Goal: Information Seeking & Learning: Learn about a topic

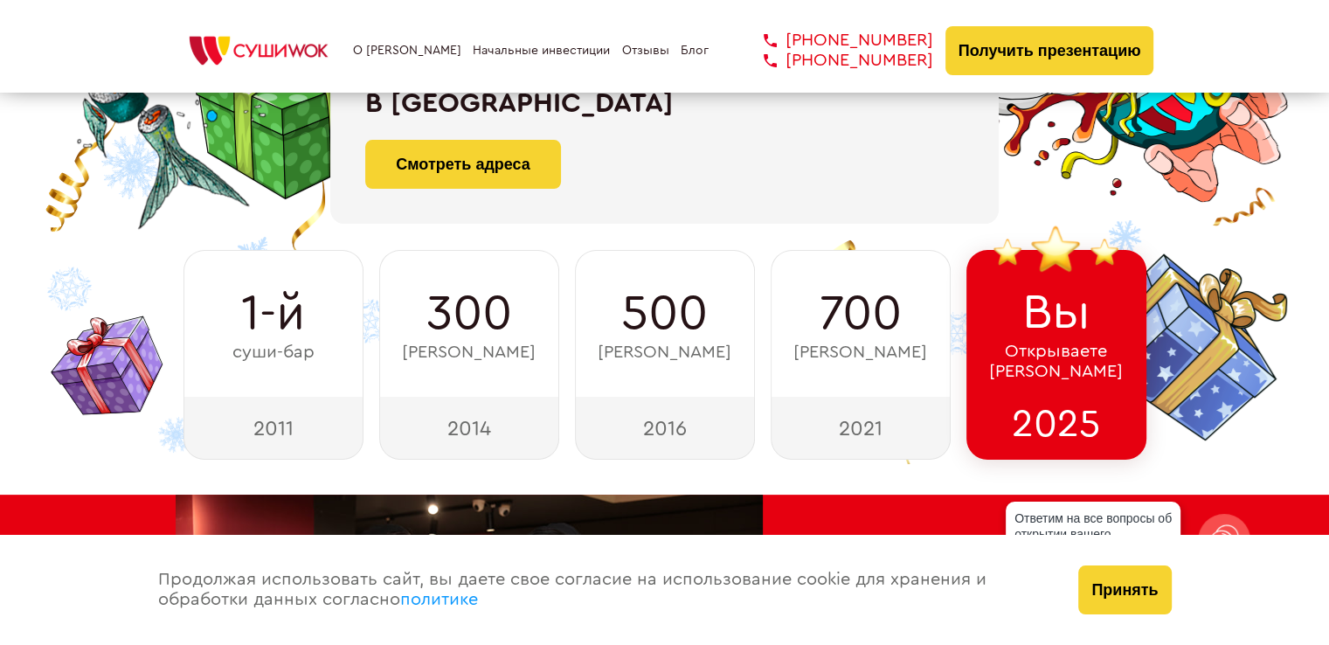
scroll to position [524, 0]
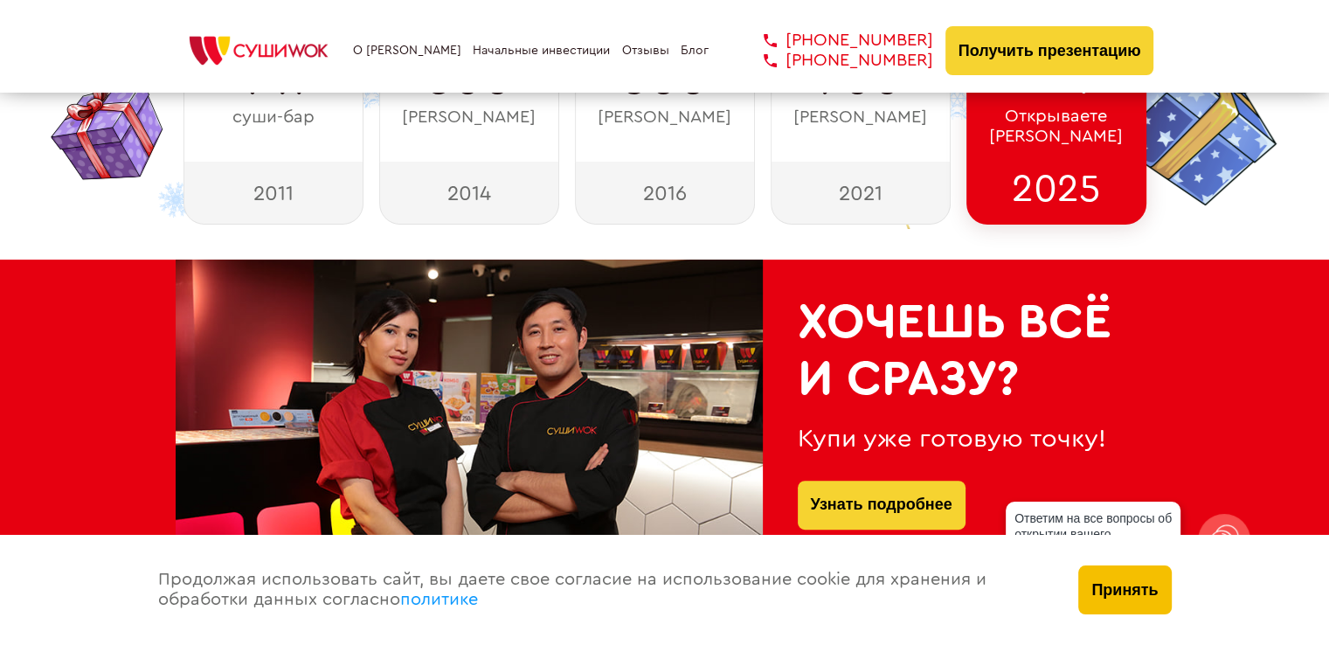
click at [1154, 585] on button "Принять" at bounding box center [1124, 589] width 93 height 49
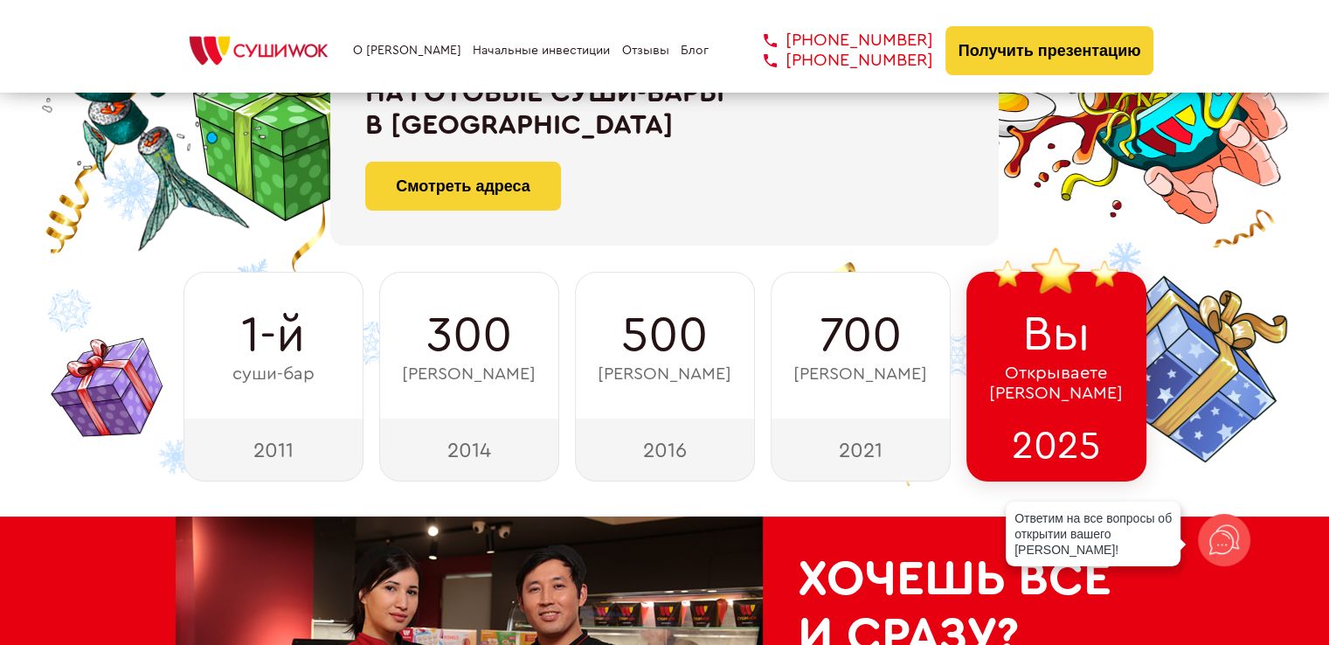
scroll to position [262, 0]
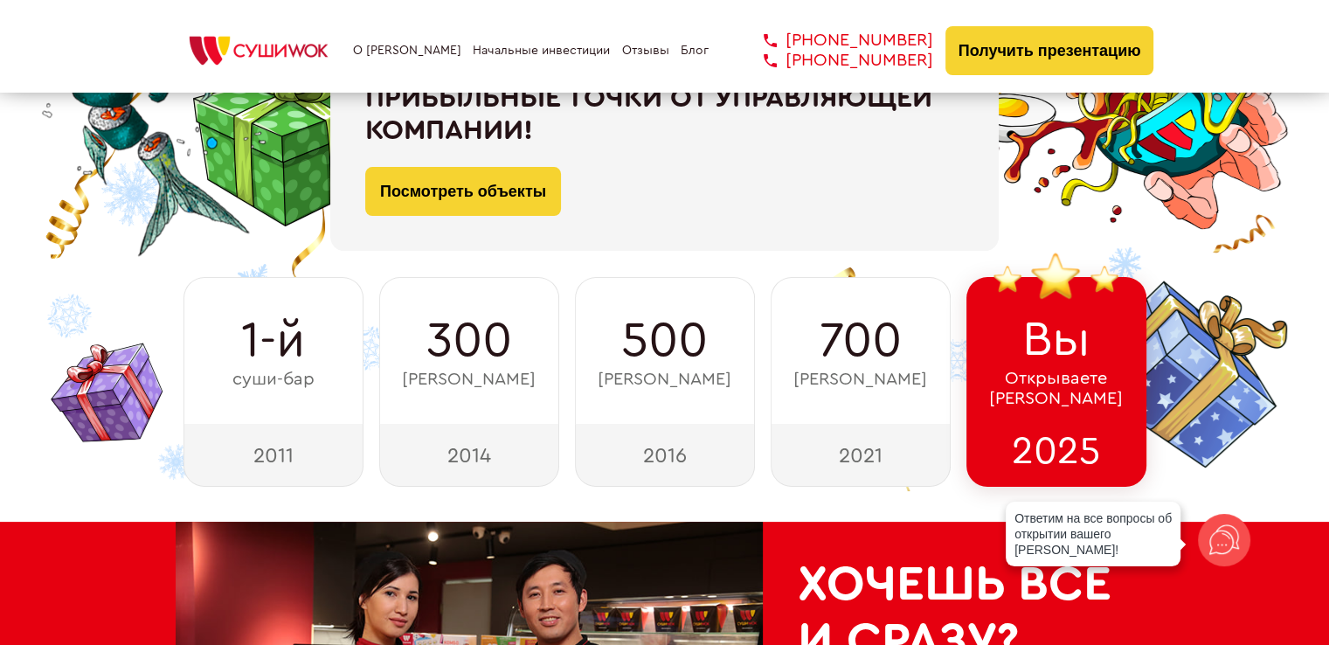
click at [454, 383] on span "[PERSON_NAME]" at bounding box center [469, 380] width 134 height 20
click at [805, 466] on div "2021" at bounding box center [860, 455] width 180 height 63
click at [993, 416] on div "Вы Открываете Суши Wok" at bounding box center [1056, 350] width 180 height 147
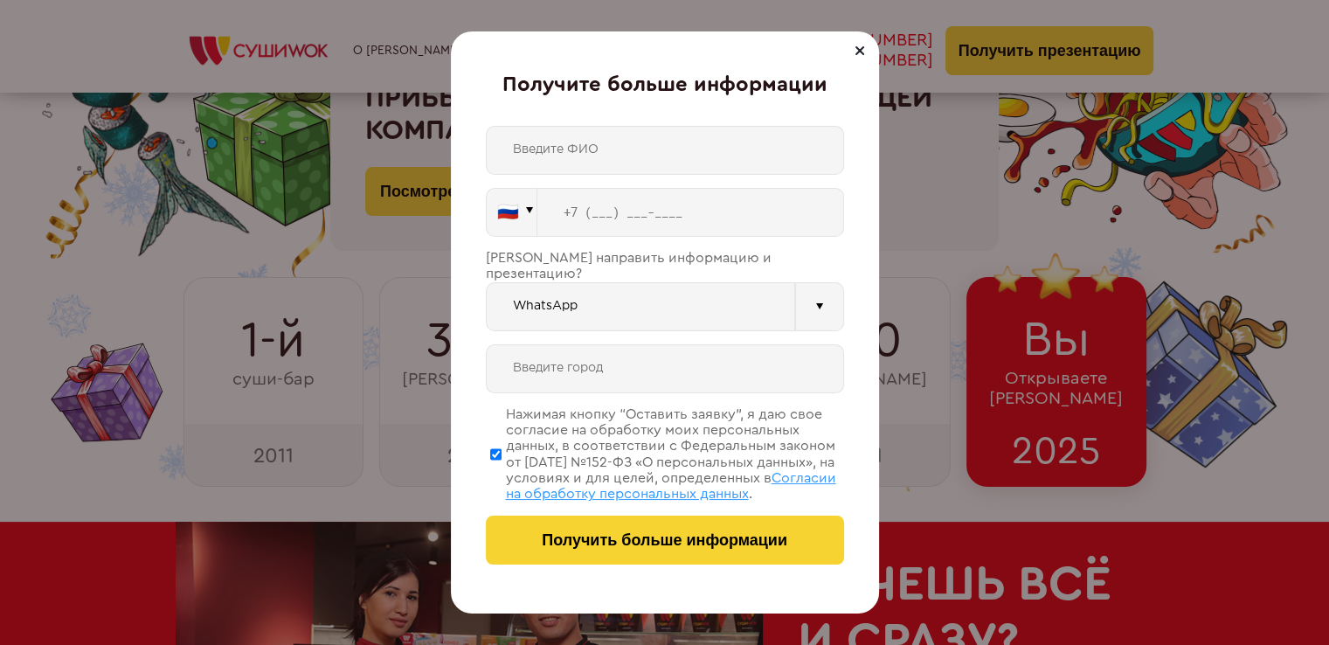
click at [1047, 301] on div "Получите больше информации 🇷🇺 🇹🇷 🇧🇾 🇰🇬 🇰🇿 🇦🇿 🇦🇲 🇷🇺" at bounding box center [664, 322] width 1329 height 645
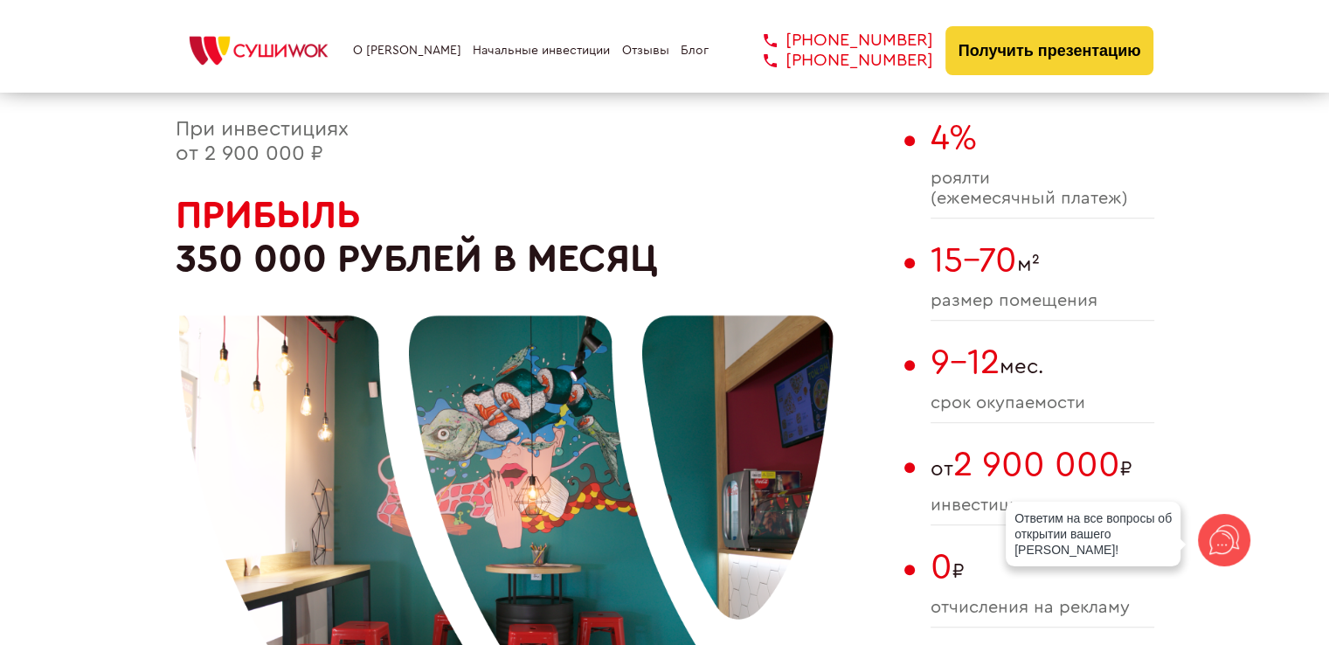
scroll to position [1048, 0]
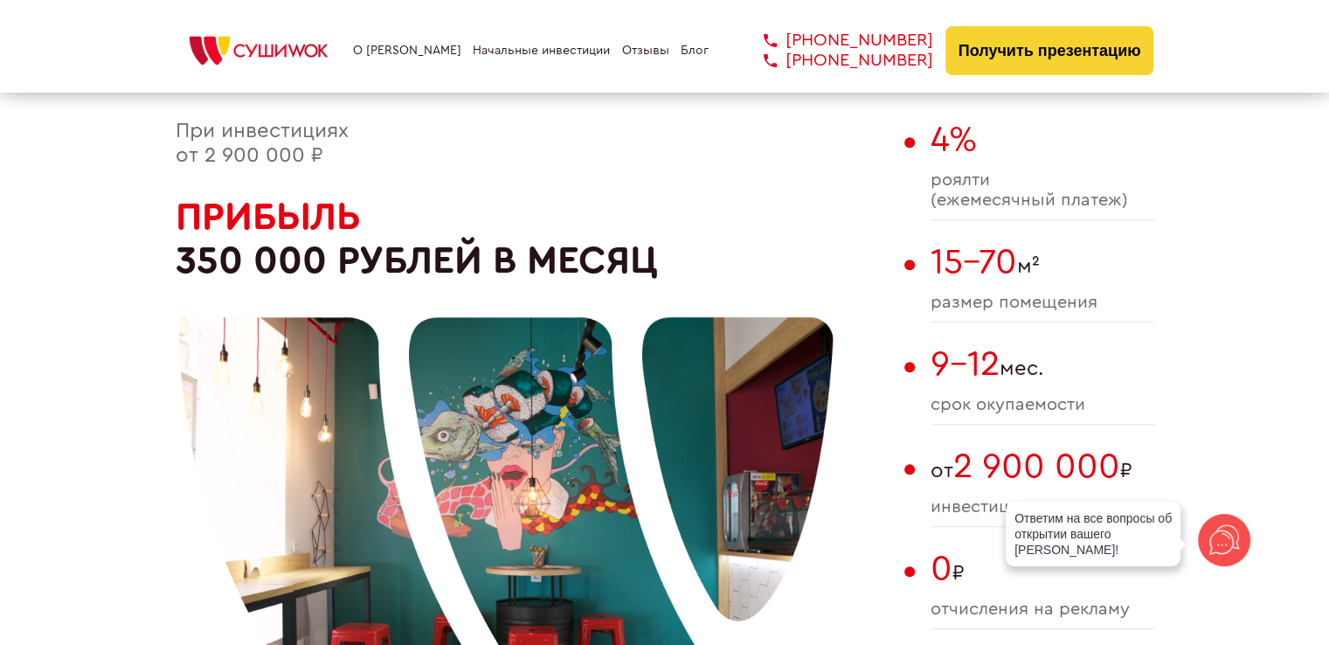
click at [1076, 287] on div "15-70 м² размер помещения" at bounding box center [1042, 282] width 224 height 80
click at [1074, 284] on div "15-70 м² размер помещения" at bounding box center [1042, 282] width 224 height 80
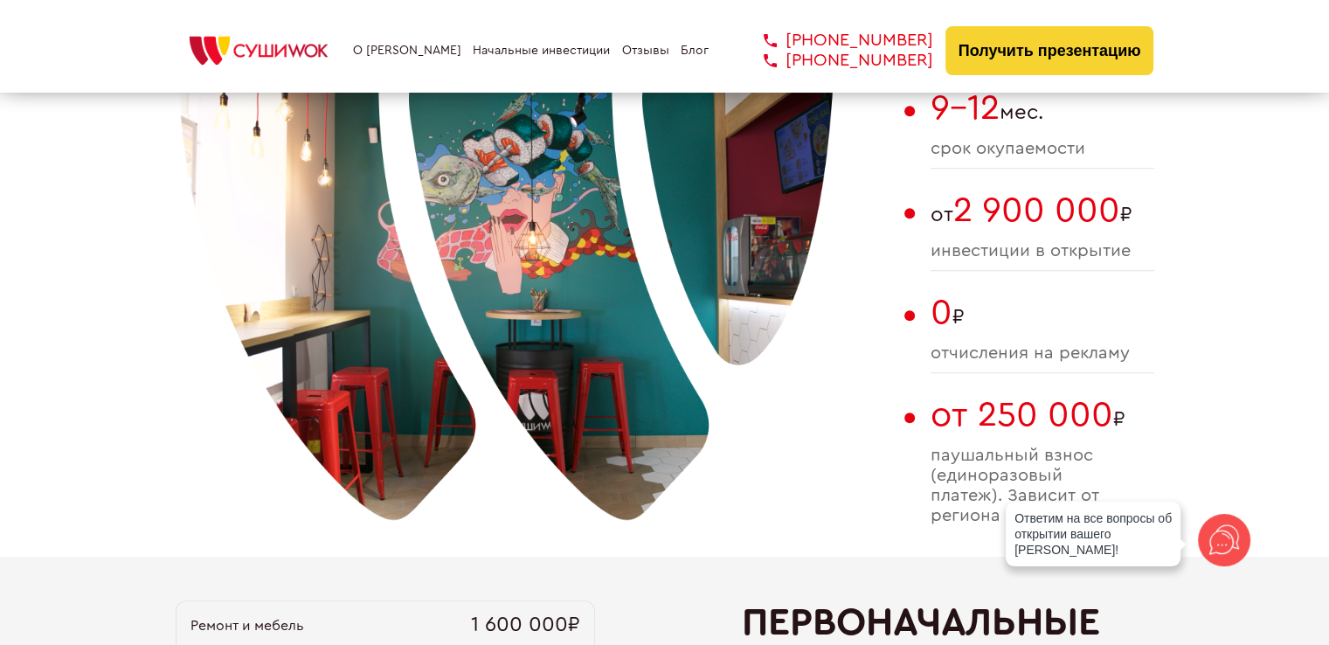
scroll to position [1310, 0]
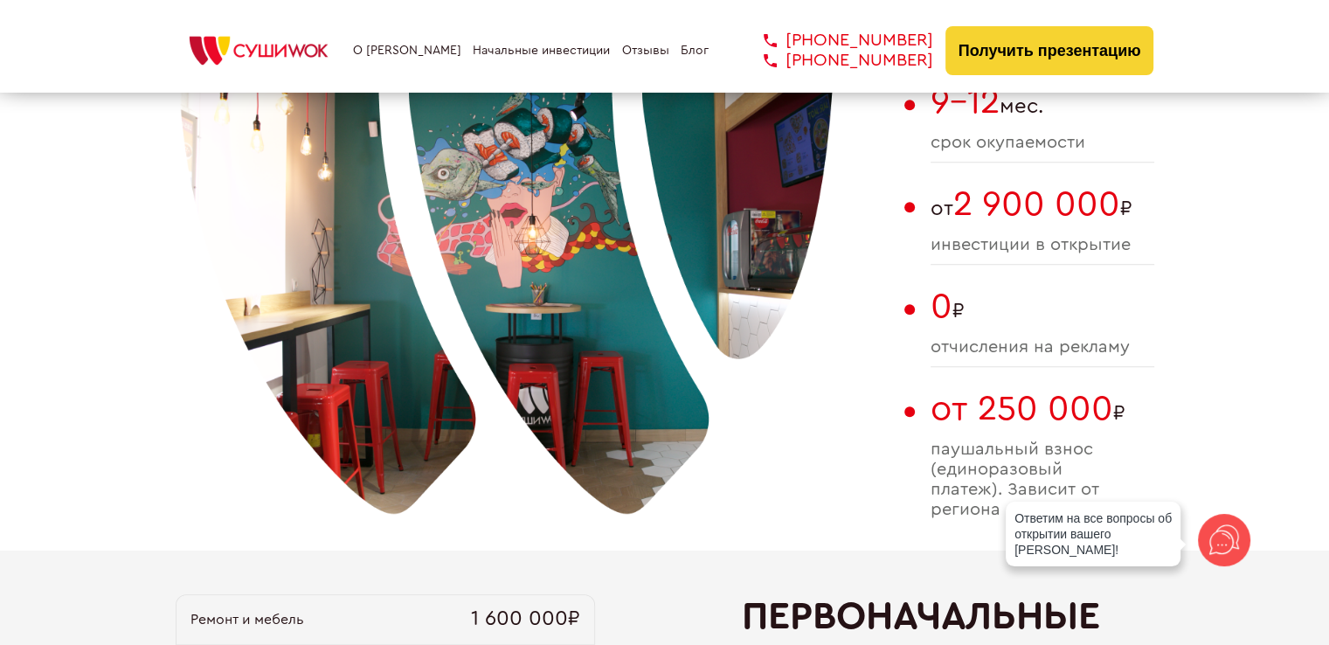
click at [1080, 258] on div "от 2 900 000 ₽ инвестиции в открытие" at bounding box center [1042, 224] width 224 height 80
click at [1085, 230] on div "от 2 900 000 ₽ инвестиции в открытие" at bounding box center [1042, 224] width 224 height 80
click at [1043, 255] on div "от 2 900 000 ₽ инвестиции в открытие" at bounding box center [1042, 224] width 224 height 80
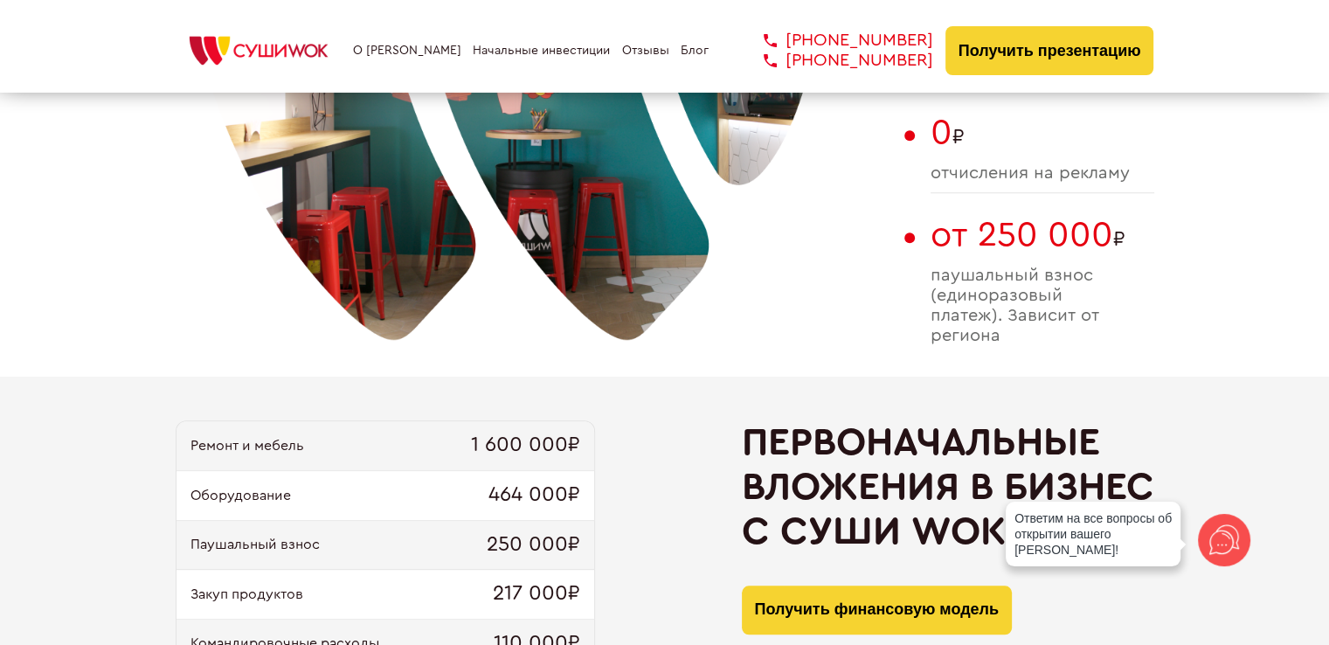
scroll to position [1485, 0]
click at [519, 440] on span "1 600 000₽" at bounding box center [525, 444] width 109 height 24
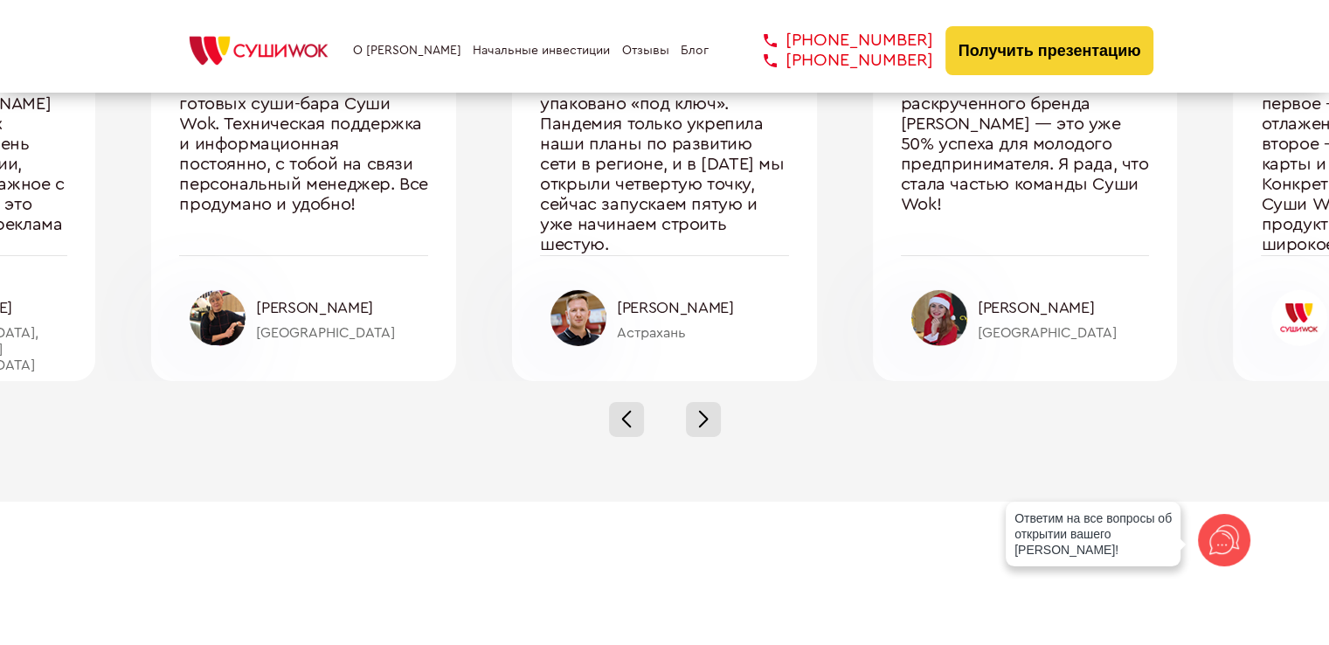
scroll to position [6027, 0]
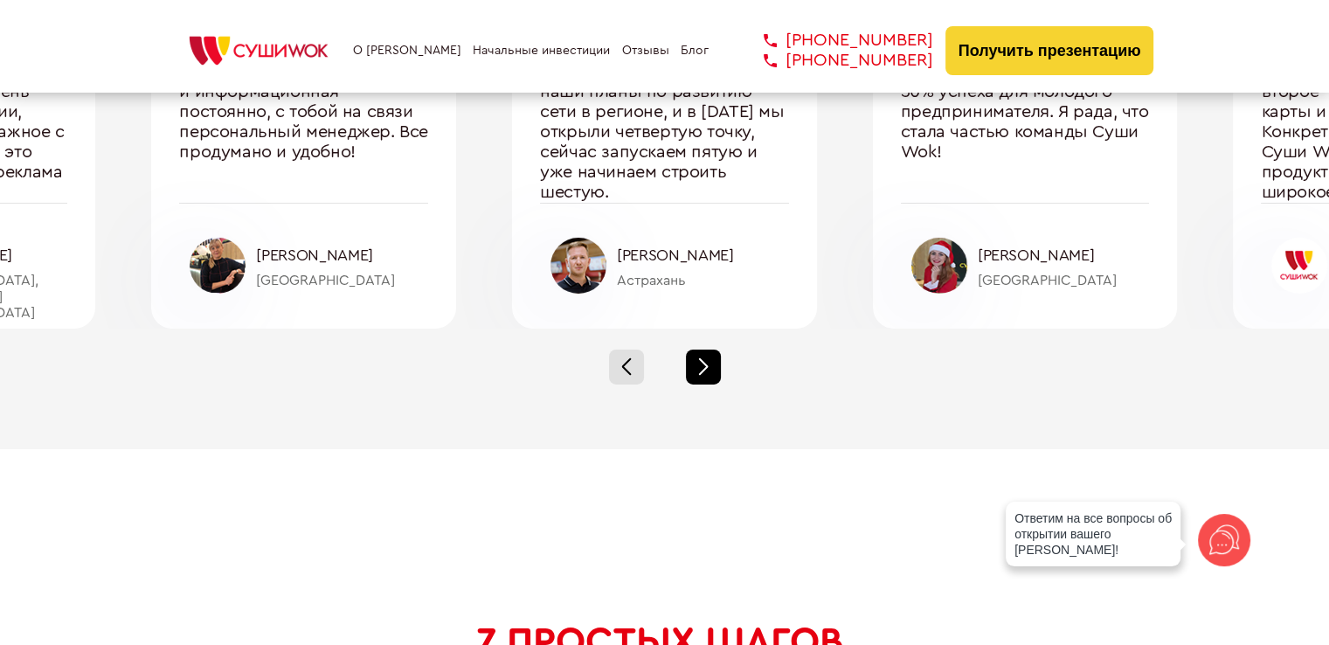
click at [691, 357] on div at bounding box center [703, 366] width 35 height 35
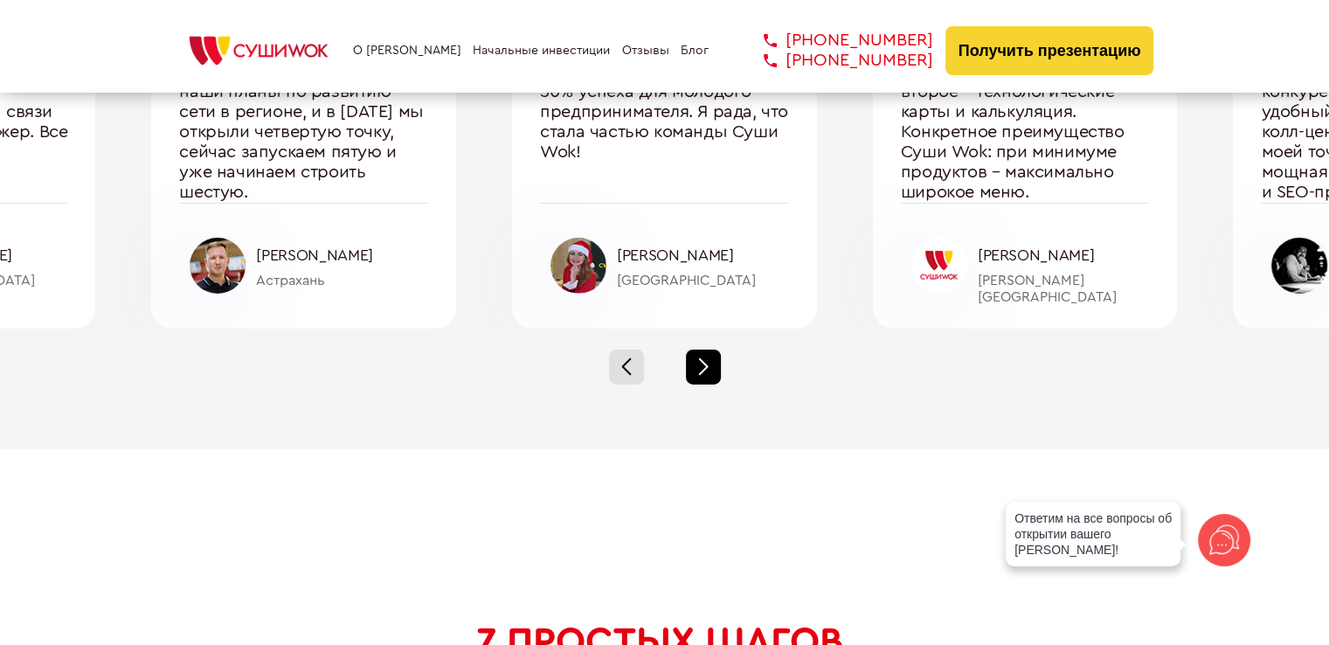
click at [691, 357] on div at bounding box center [703, 366] width 35 height 35
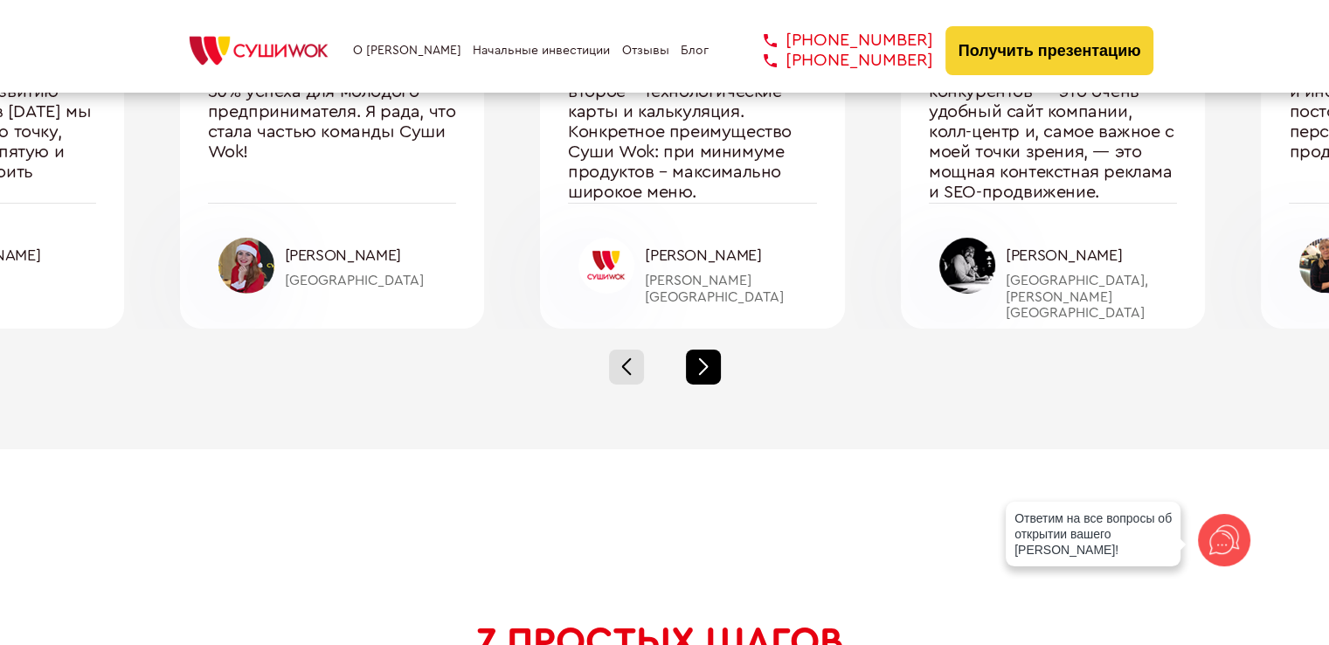
click at [691, 357] on div at bounding box center [703, 366] width 35 height 35
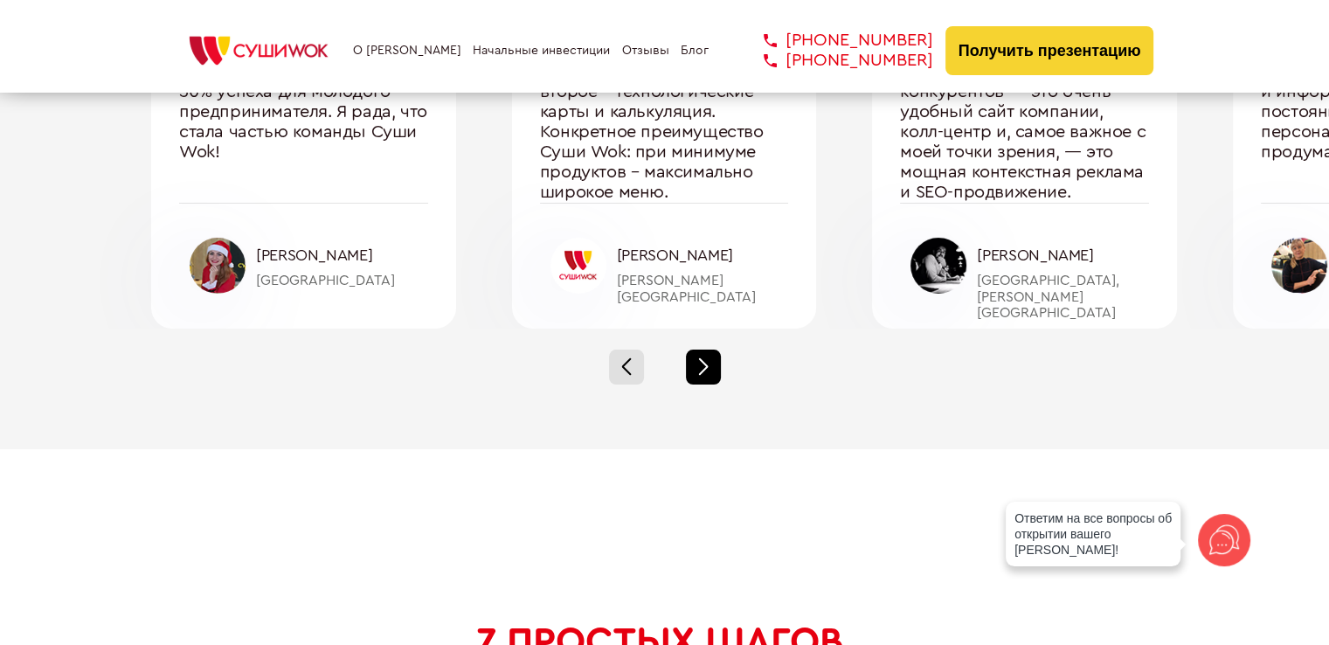
click at [691, 357] on div at bounding box center [703, 366] width 35 height 35
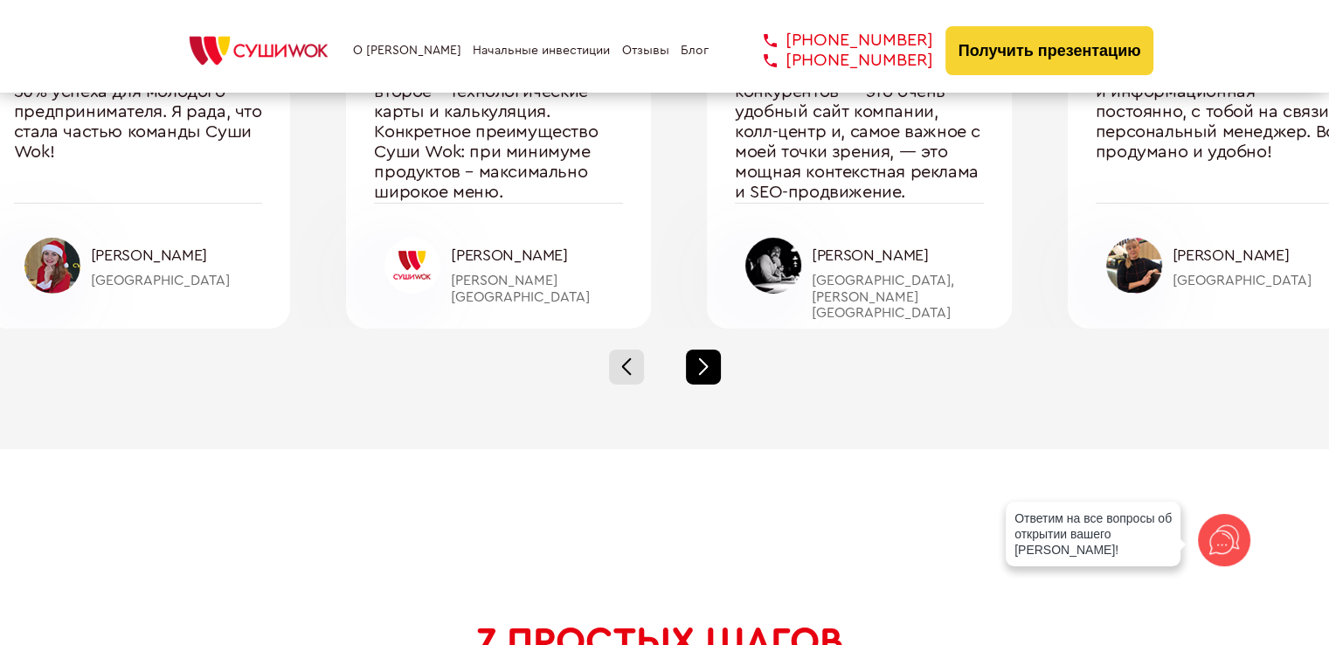
click at [691, 357] on div at bounding box center [703, 366] width 35 height 35
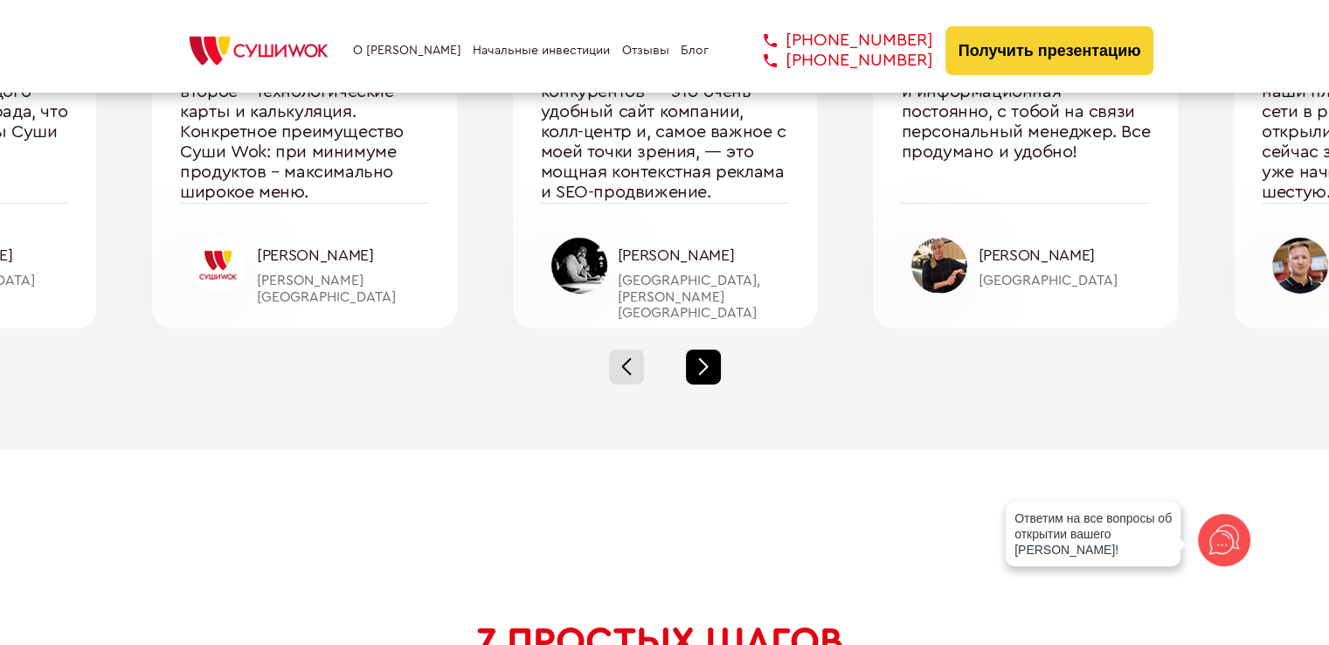
click at [691, 357] on div at bounding box center [703, 366] width 35 height 35
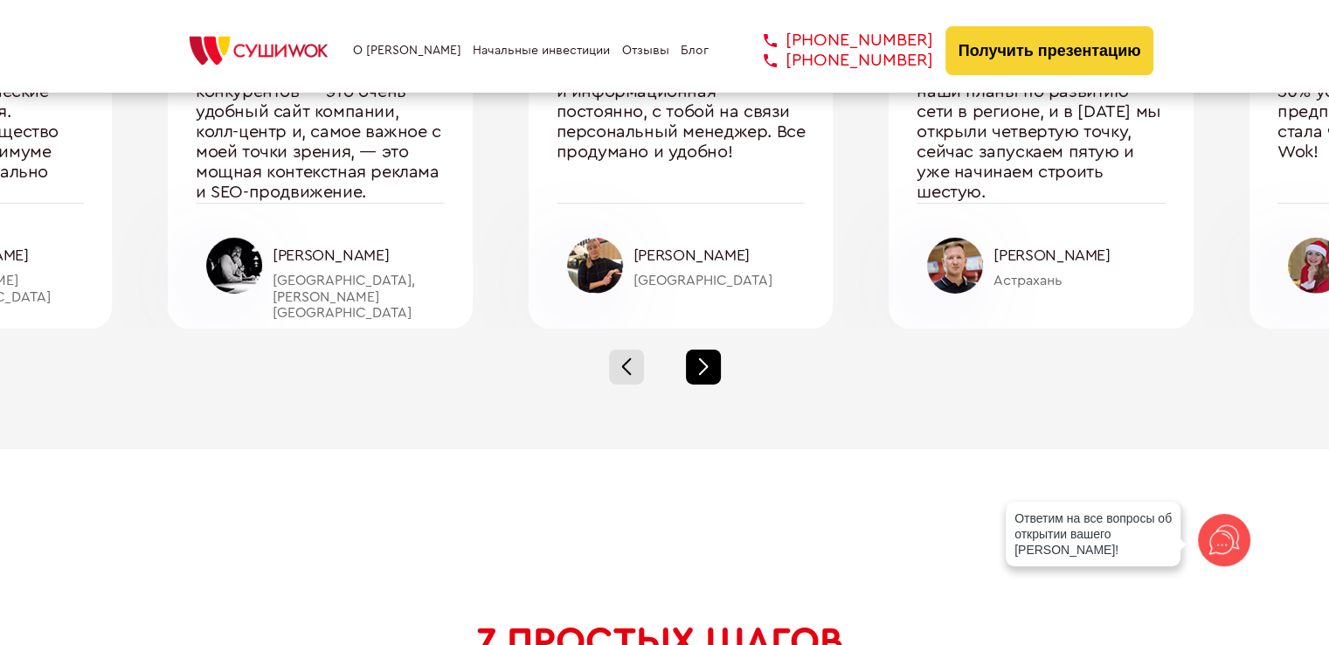
click at [691, 357] on div at bounding box center [703, 366] width 35 height 35
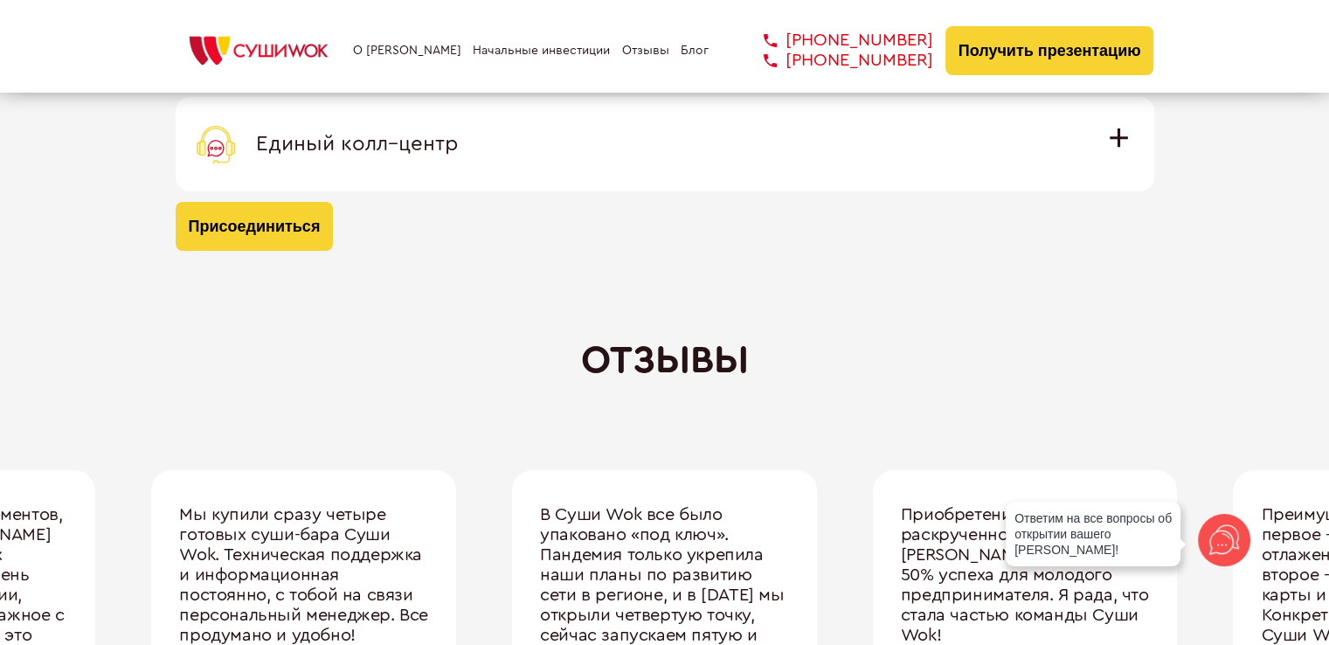
scroll to position [5416, 0]
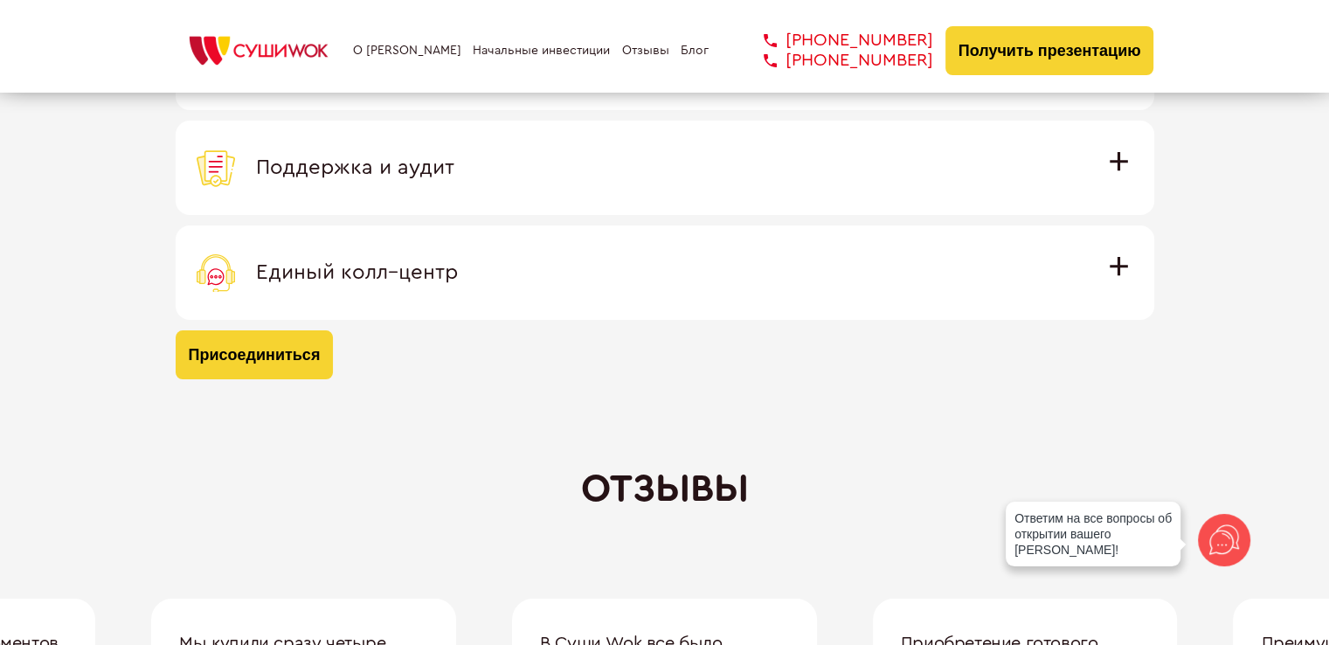
click at [477, 284] on div "Единый колл–центр" at bounding box center [665, 272] width 936 height 38
click at [0, 0] on input "Единый колл–центр Полностью интегрирован с программным обеспечением: вы не проп…" at bounding box center [0, 0] width 0 height 0
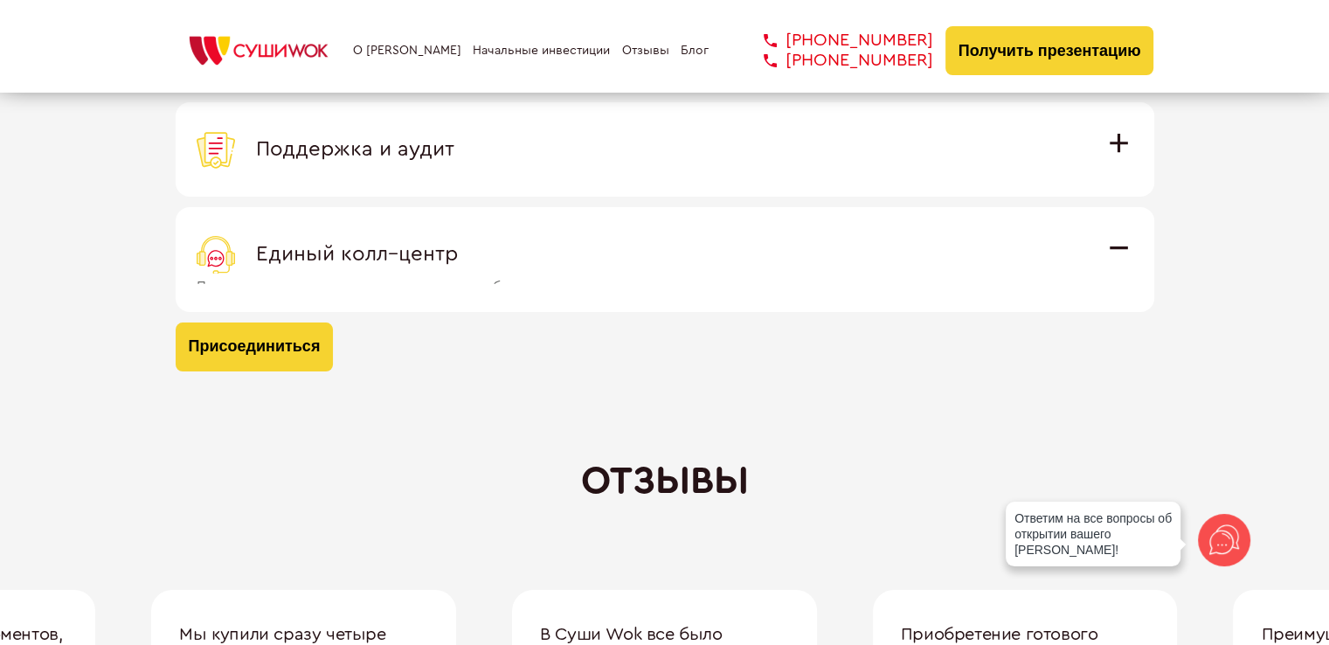
scroll to position [5357, 0]
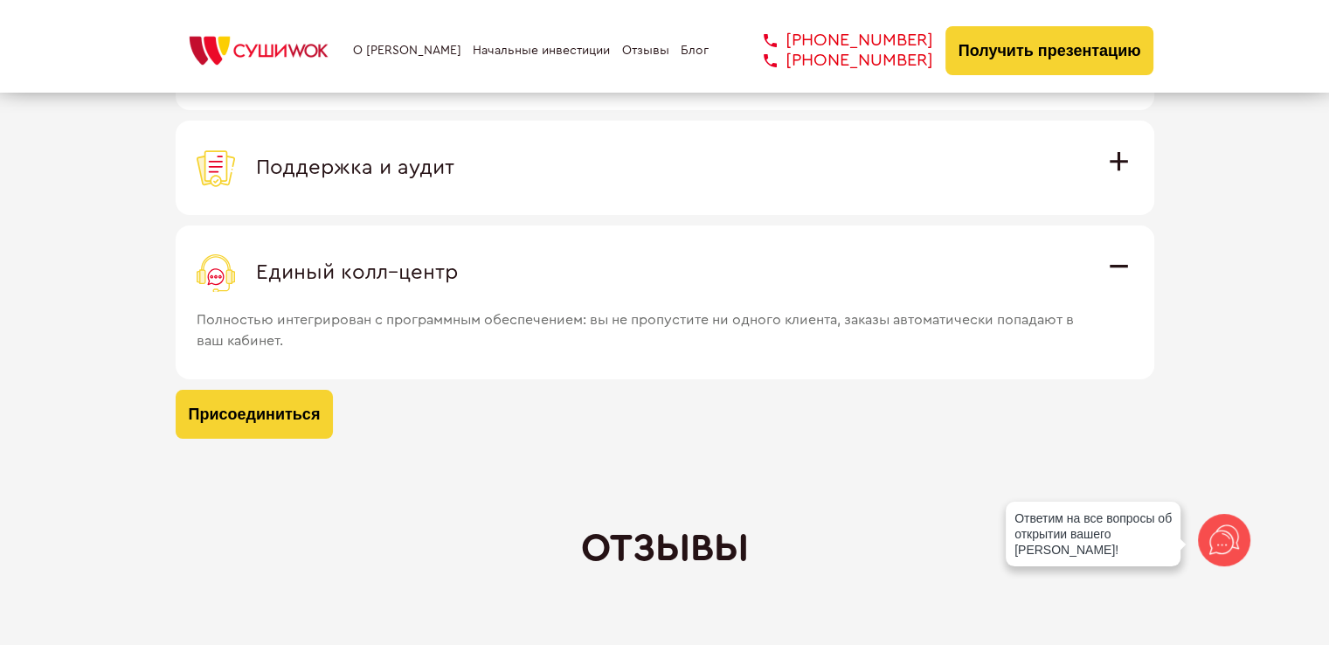
click at [443, 164] on span "Поддержка и аудит" at bounding box center [355, 167] width 198 height 21
click at [0, 0] on input "Поддержка и аудит Аудит работы с целью поиска точек роста и постоянная поддержк…" at bounding box center [0, 0] width 0 height 0
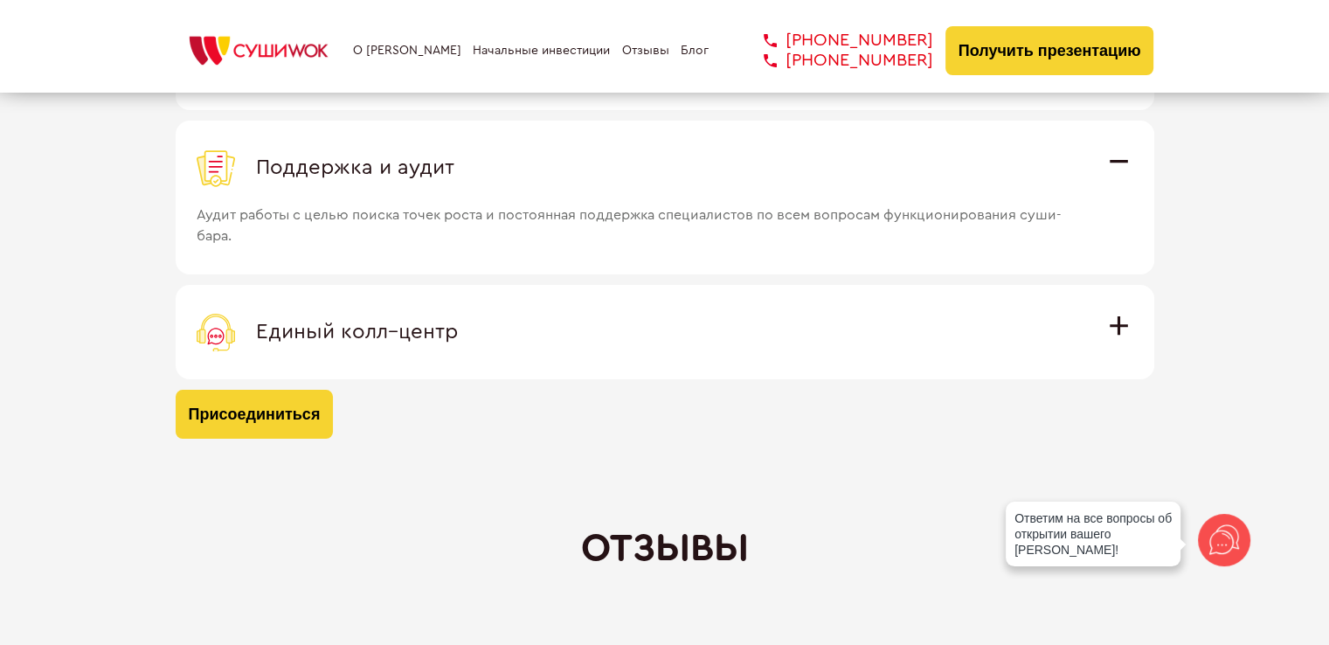
click at [521, 53] on link "Начальные инвестиции" at bounding box center [541, 51] width 137 height 14
click at [397, 53] on link "О [PERSON_NAME]" at bounding box center [407, 51] width 108 height 14
click at [252, 58] on img at bounding box center [259, 50] width 166 height 38
